Goal: Transaction & Acquisition: Purchase product/service

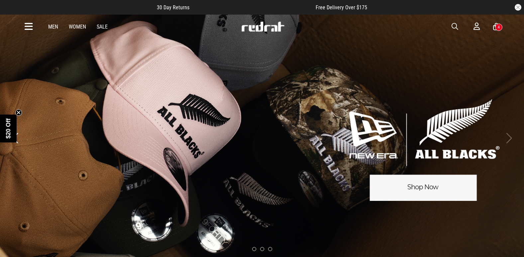
click at [456, 27] on span "button" at bounding box center [455, 27] width 7 height 8
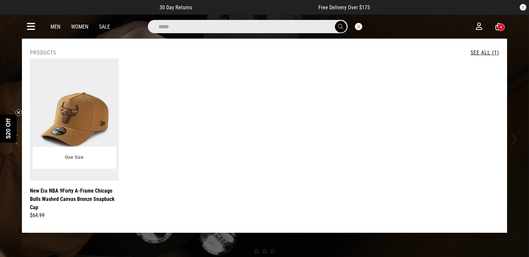
type input "*****"
click at [88, 87] on img at bounding box center [74, 119] width 89 height 122
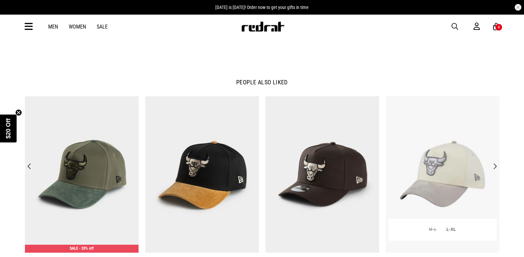
scroll to position [798, 0]
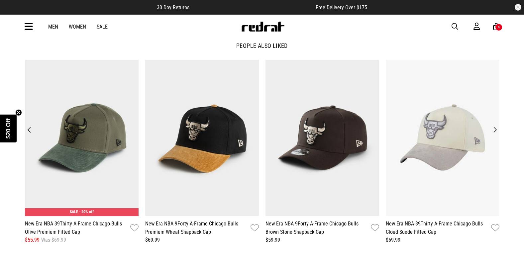
click at [492, 133] on button "Next" at bounding box center [495, 129] width 9 height 9
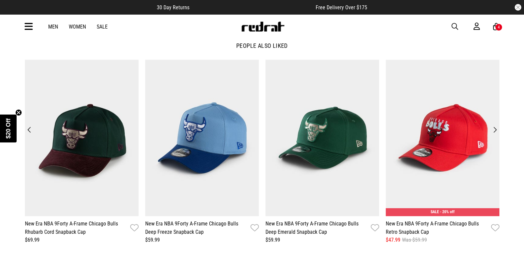
click at [492, 133] on button "Next" at bounding box center [495, 129] width 9 height 9
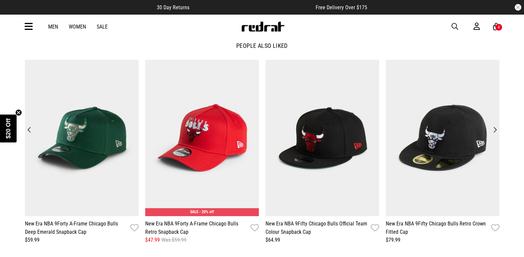
click at [492, 133] on button "Next" at bounding box center [495, 129] width 9 height 9
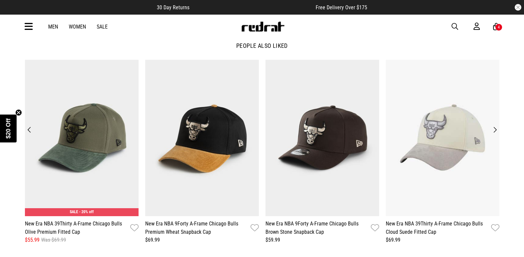
click at [493, 132] on button "Next" at bounding box center [495, 129] width 9 height 9
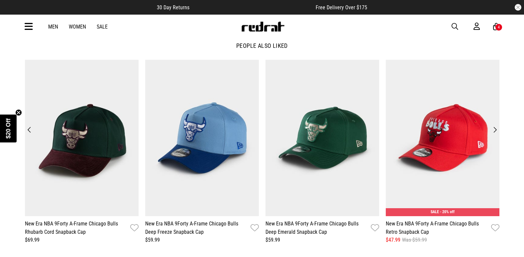
click at [493, 132] on button "Next" at bounding box center [495, 129] width 9 height 9
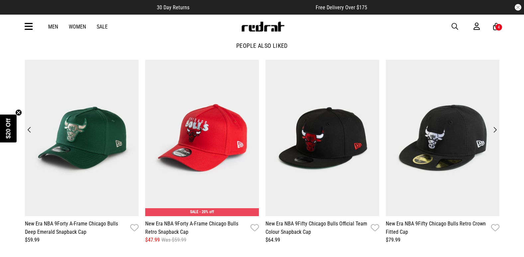
click at [493, 132] on button "Next" at bounding box center [495, 129] width 9 height 9
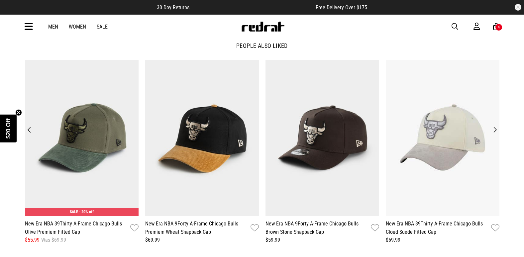
click at [493, 132] on button "Next" at bounding box center [495, 129] width 9 height 9
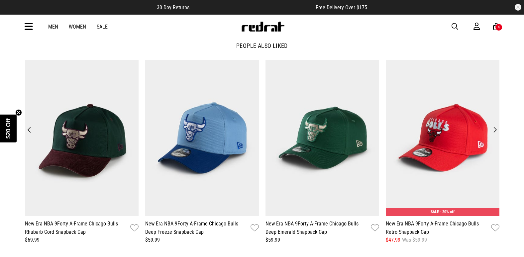
click at [493, 132] on button "Next" at bounding box center [495, 129] width 9 height 9
click at [493, 131] on button "Next" at bounding box center [495, 129] width 9 height 9
click at [491, 130] on button "Next" at bounding box center [495, 129] width 9 height 9
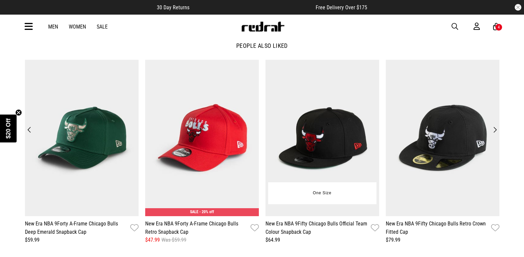
click at [489, 129] on img at bounding box center [443, 138] width 114 height 157
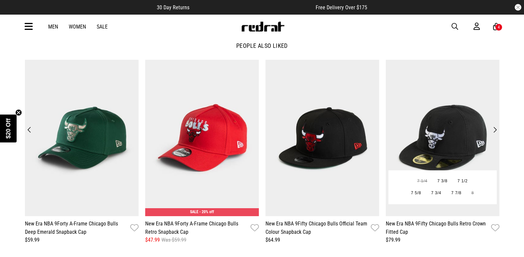
click at [489, 128] on img at bounding box center [443, 138] width 114 height 157
click at [486, 128] on img at bounding box center [443, 138] width 114 height 157
click at [485, 128] on img at bounding box center [443, 138] width 114 height 157
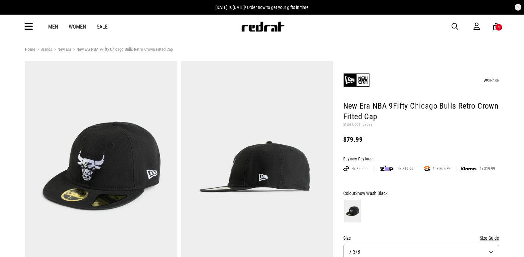
click at [31, 26] on icon at bounding box center [29, 26] width 8 height 11
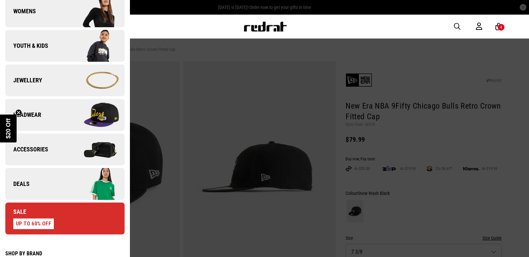
scroll to position [166, 0]
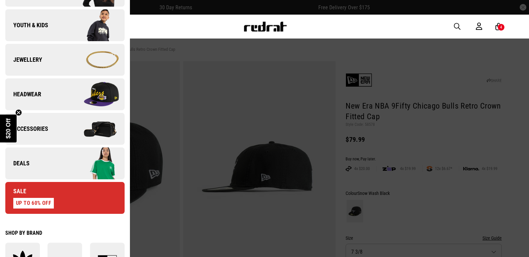
click at [33, 93] on span "Headwear" at bounding box center [23, 94] width 36 height 8
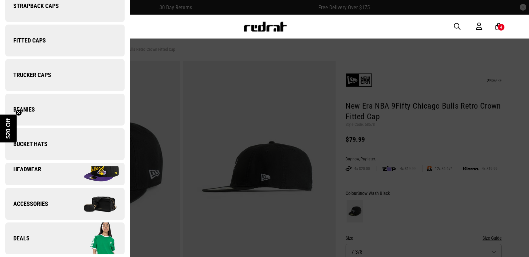
scroll to position [0, 0]
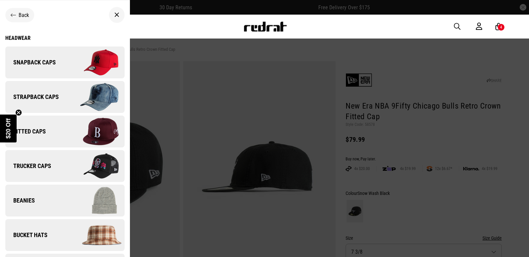
click at [19, 38] on div "Headwear" at bounding box center [64, 38] width 119 height 6
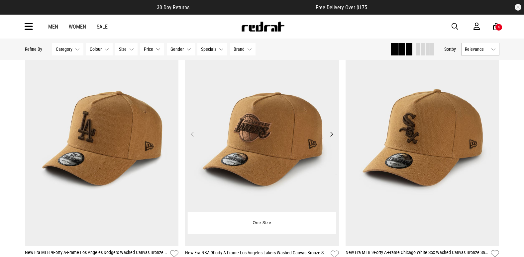
scroll to position [631, 0]
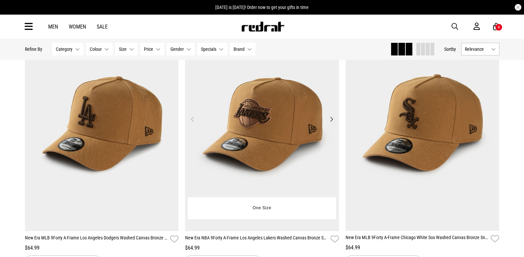
click at [218, 137] on img at bounding box center [262, 123] width 154 height 215
